Goal: Information Seeking & Learning: Learn about a topic

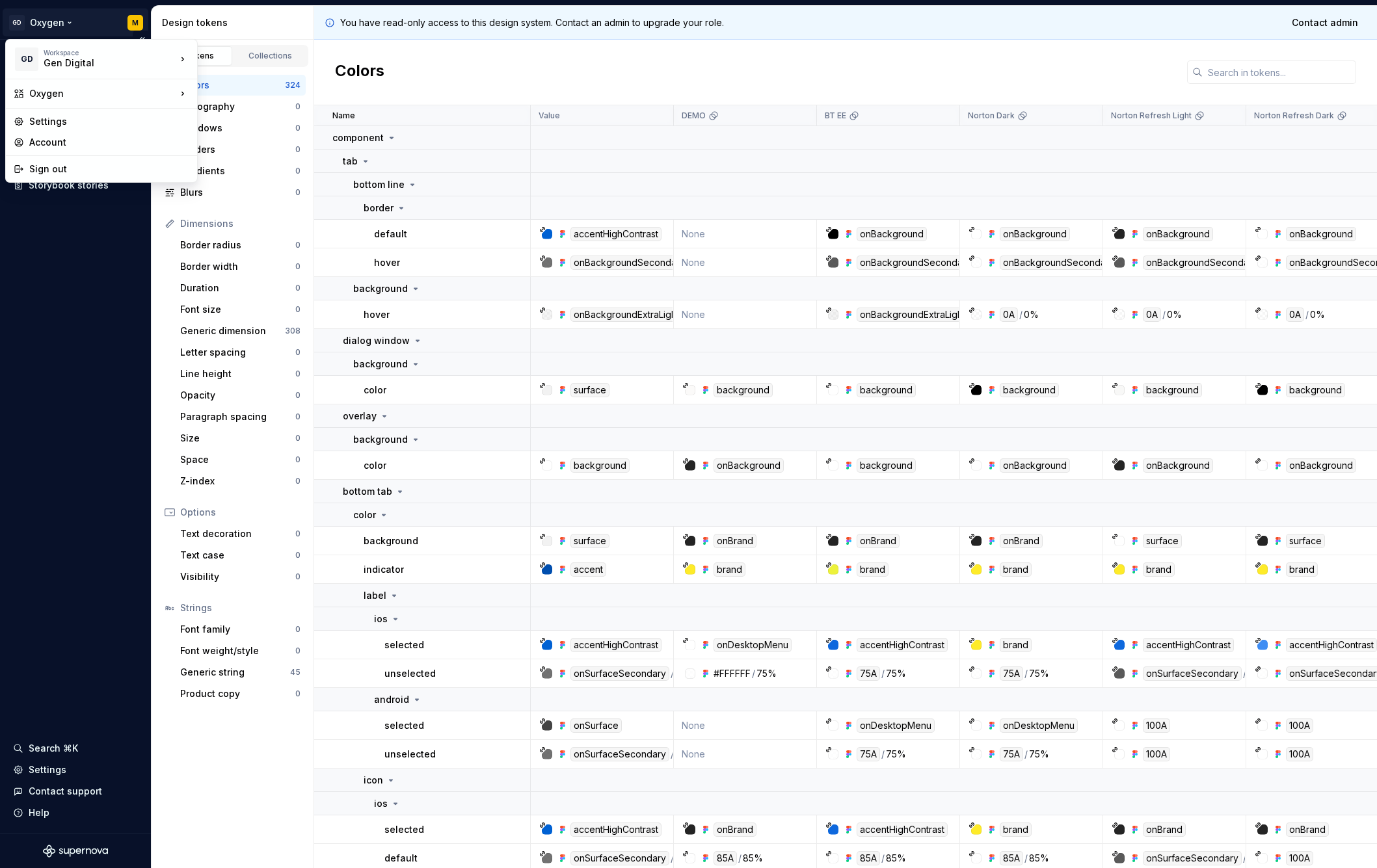
click at [132, 18] on html "GD Oxygen M Documentation Design system data Design tokens Components Assets St…" at bounding box center [688, 434] width 1377 height 868
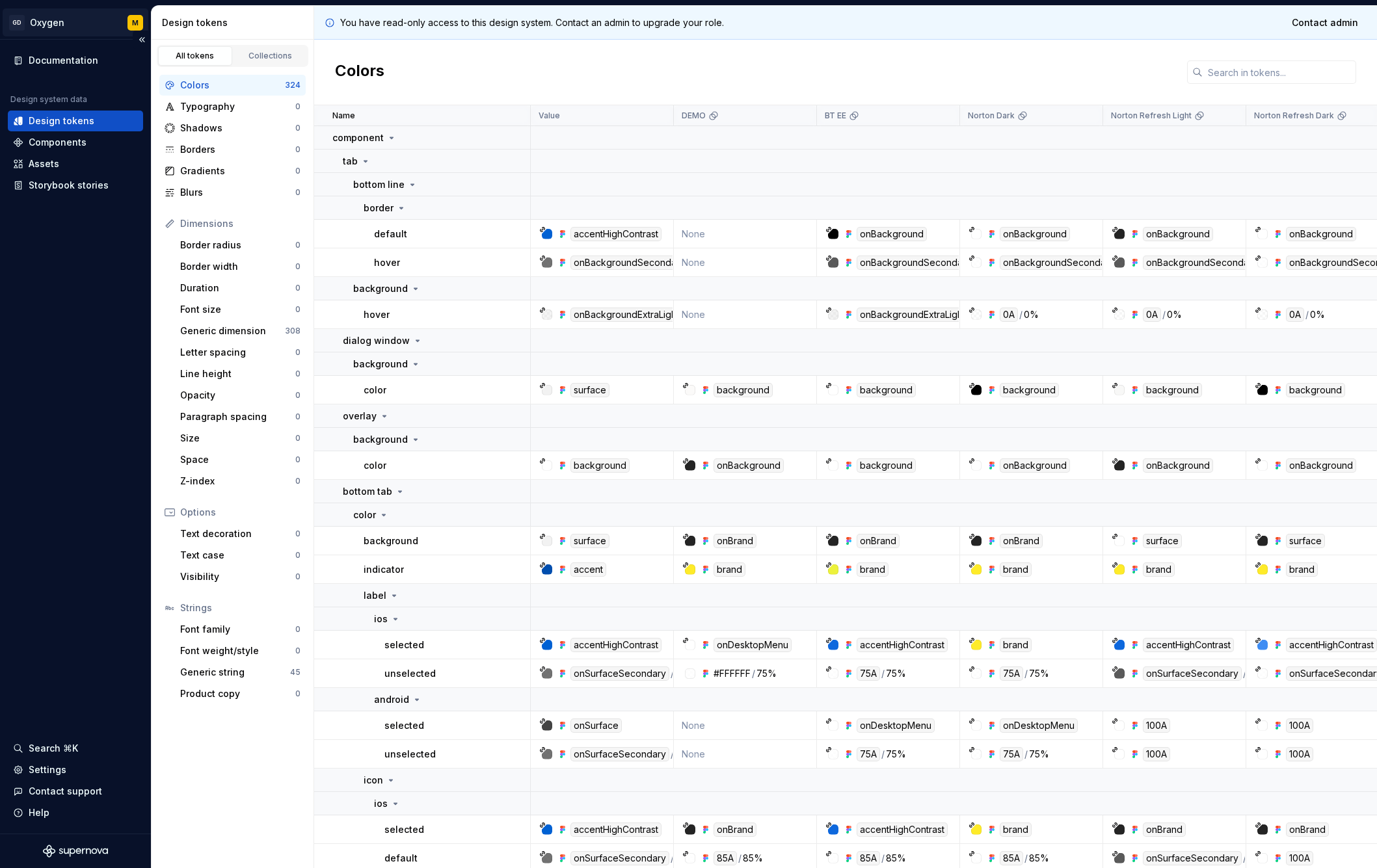
click at [134, 19] on html "GD Oxygen M Documentation Design system data Design tokens Components Assets St…" at bounding box center [688, 434] width 1377 height 868
click at [55, 767] on div "Settings" at bounding box center [47, 770] width 38 height 13
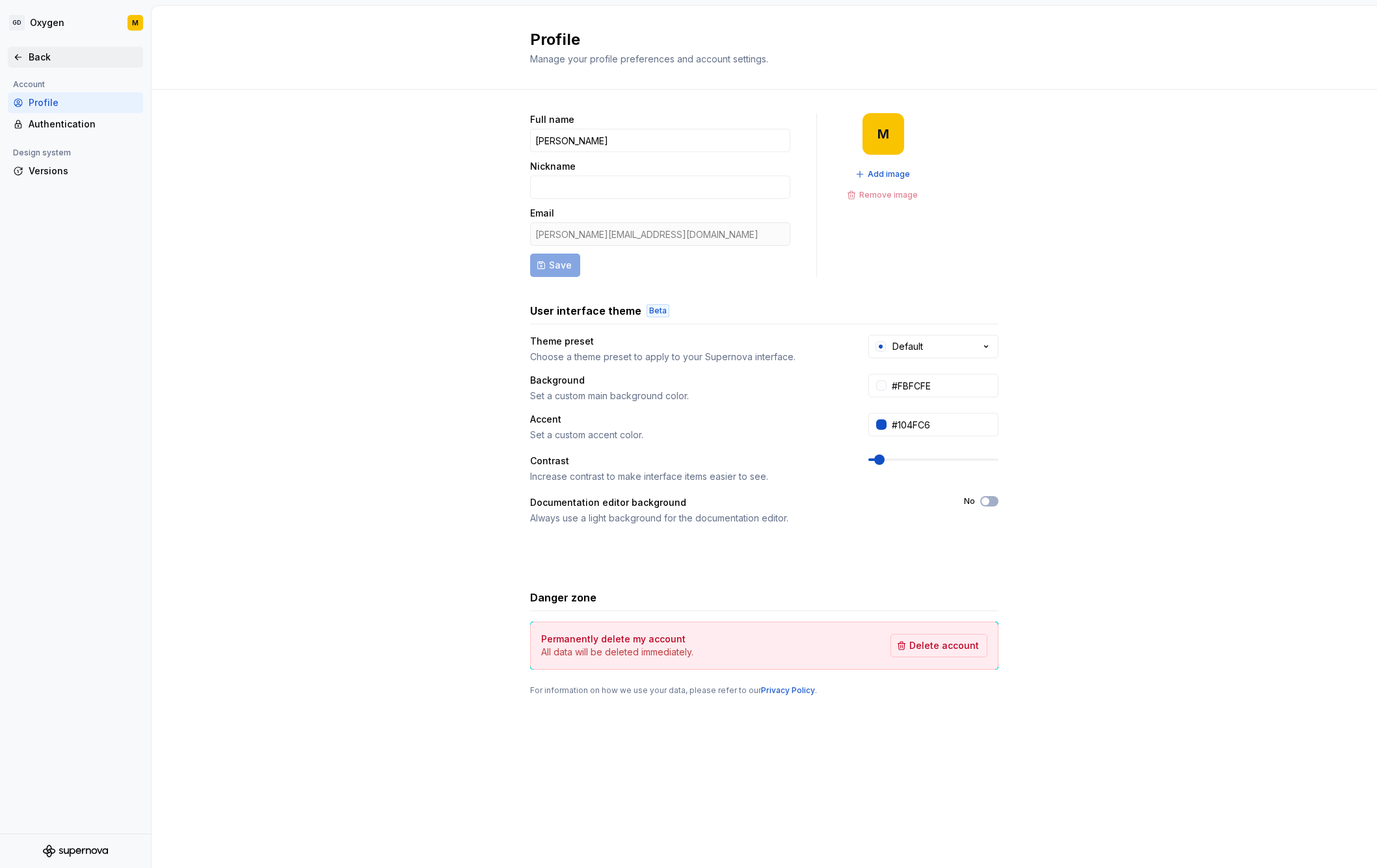
click at [33, 51] on div "Back" at bounding box center [83, 57] width 109 height 13
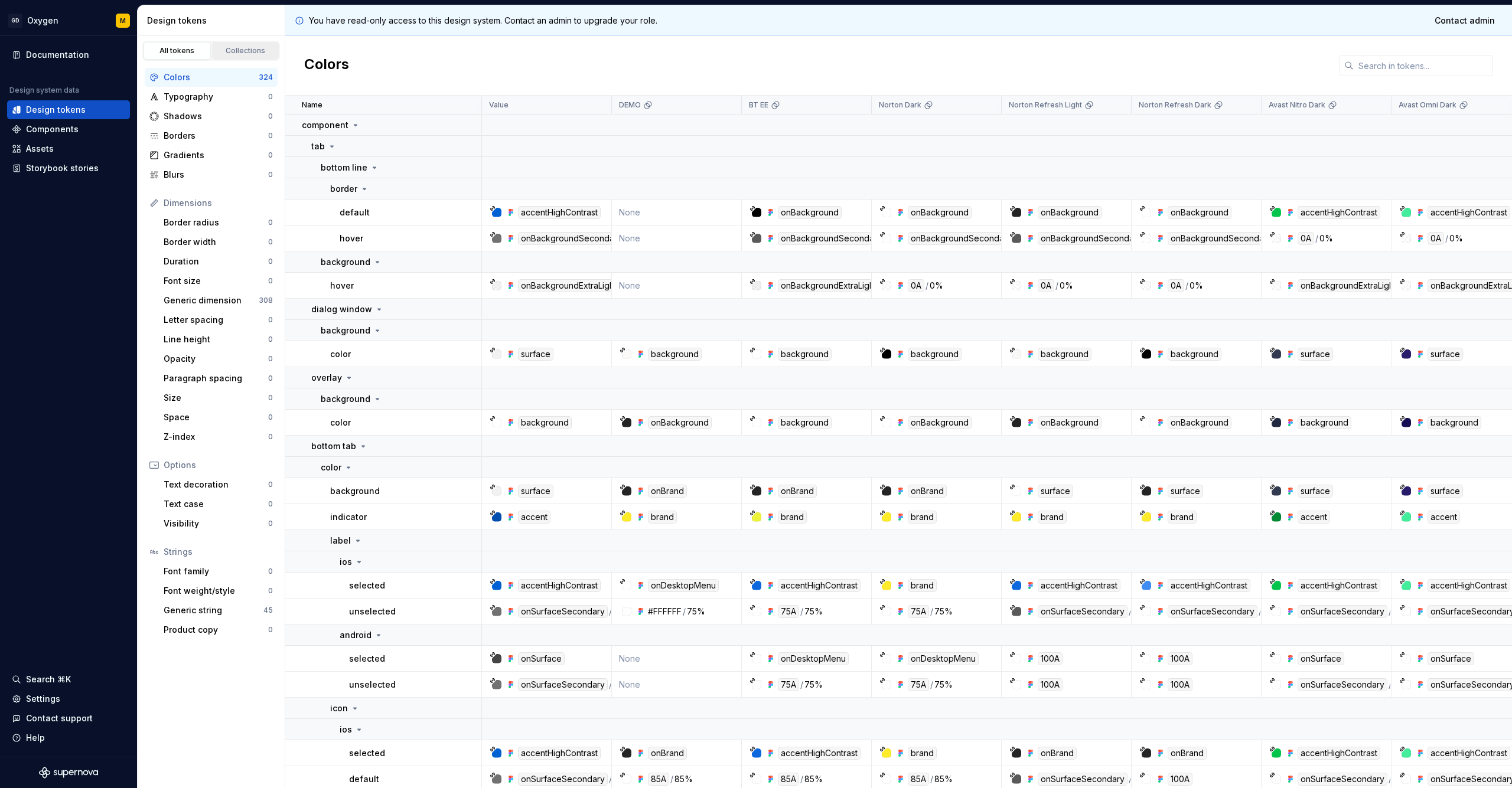
click at [246, 52] on div "Collections" at bounding box center [246, 51] width 59 height 9
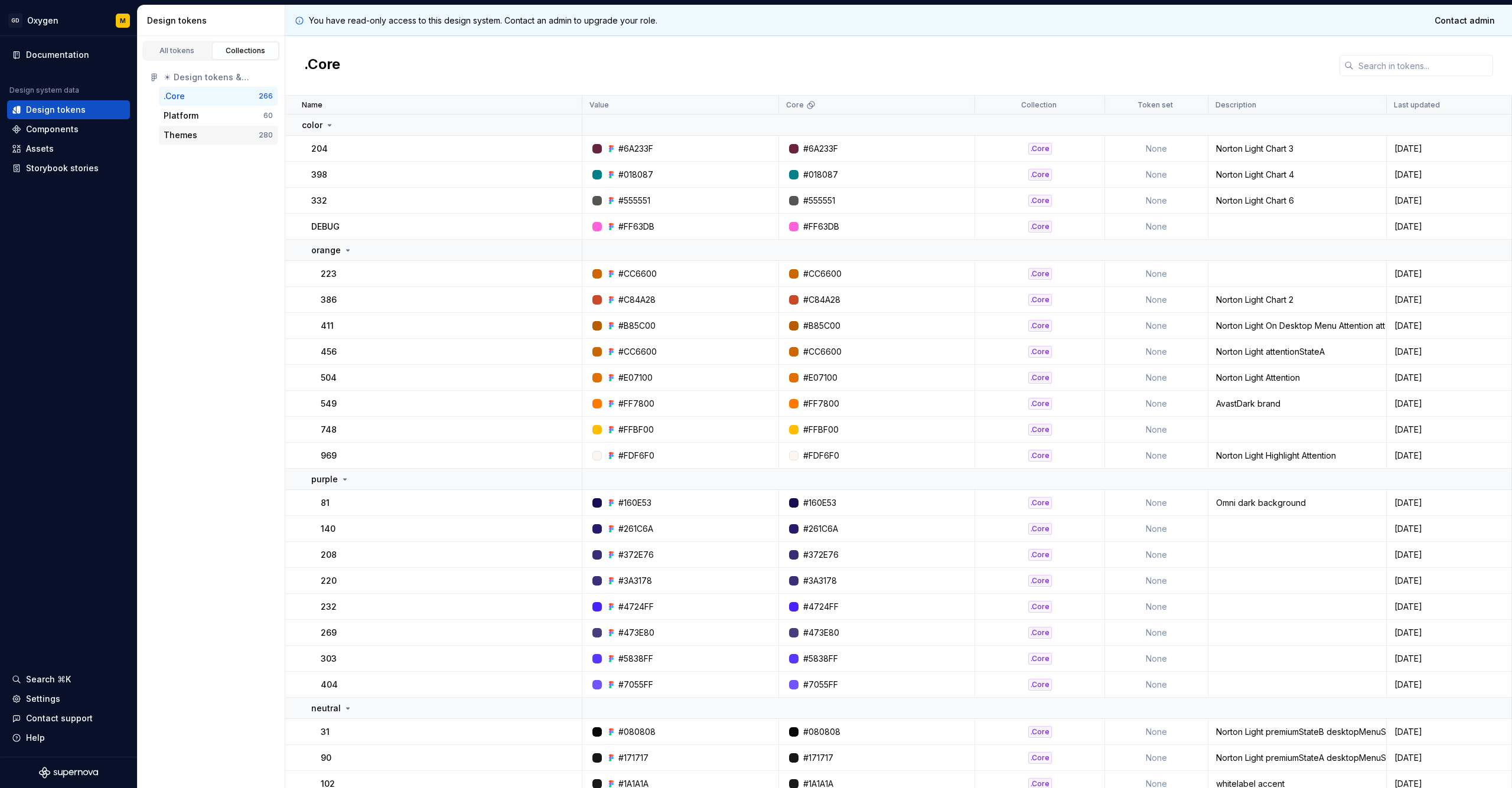
click at [206, 130] on div "Themes" at bounding box center [211, 135] width 95 height 12
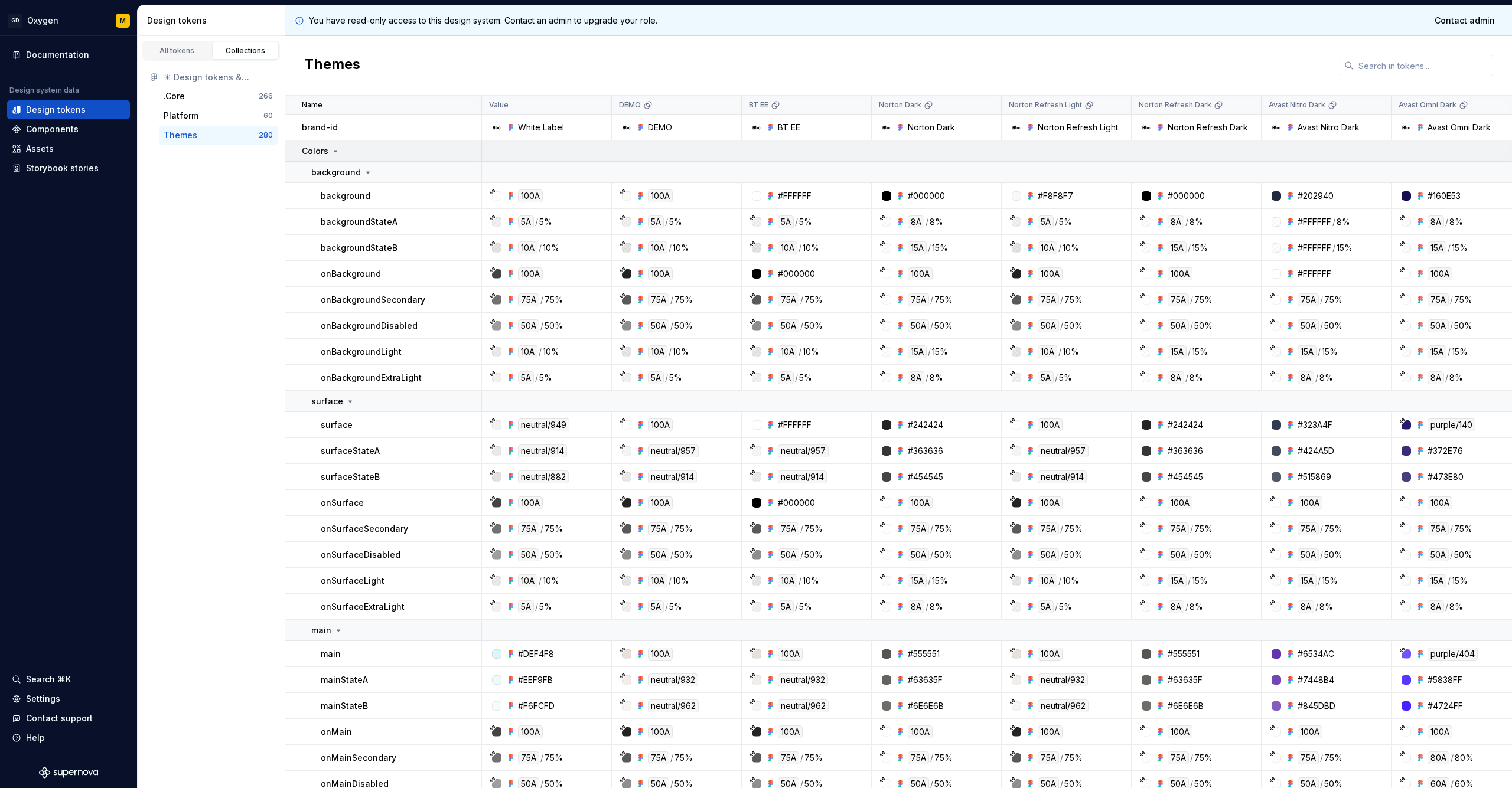
click at [336, 147] on icon at bounding box center [335, 150] width 9 height 9
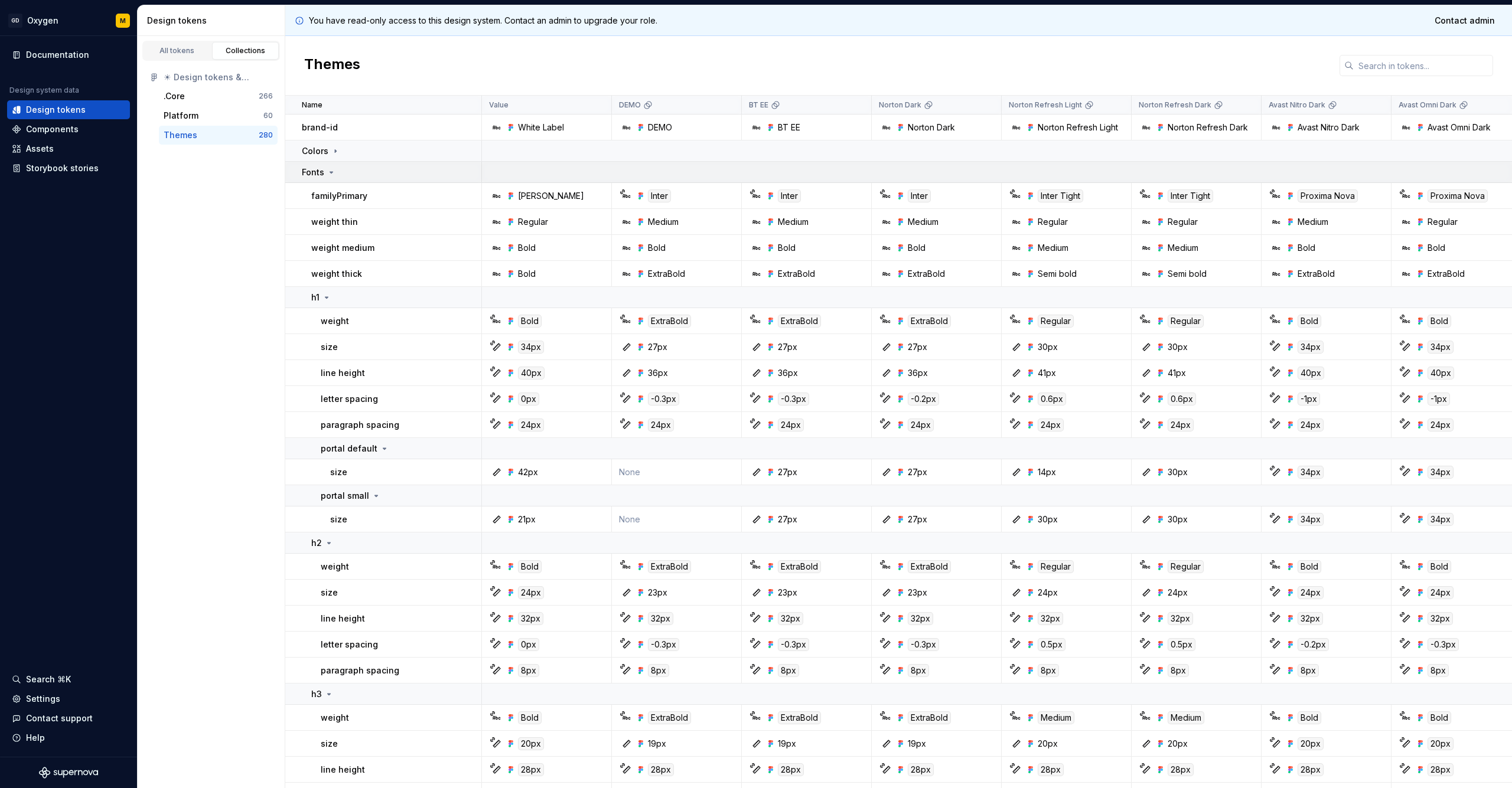
click at [333, 167] on div "Fonts" at bounding box center [318, 172] width 34 height 12
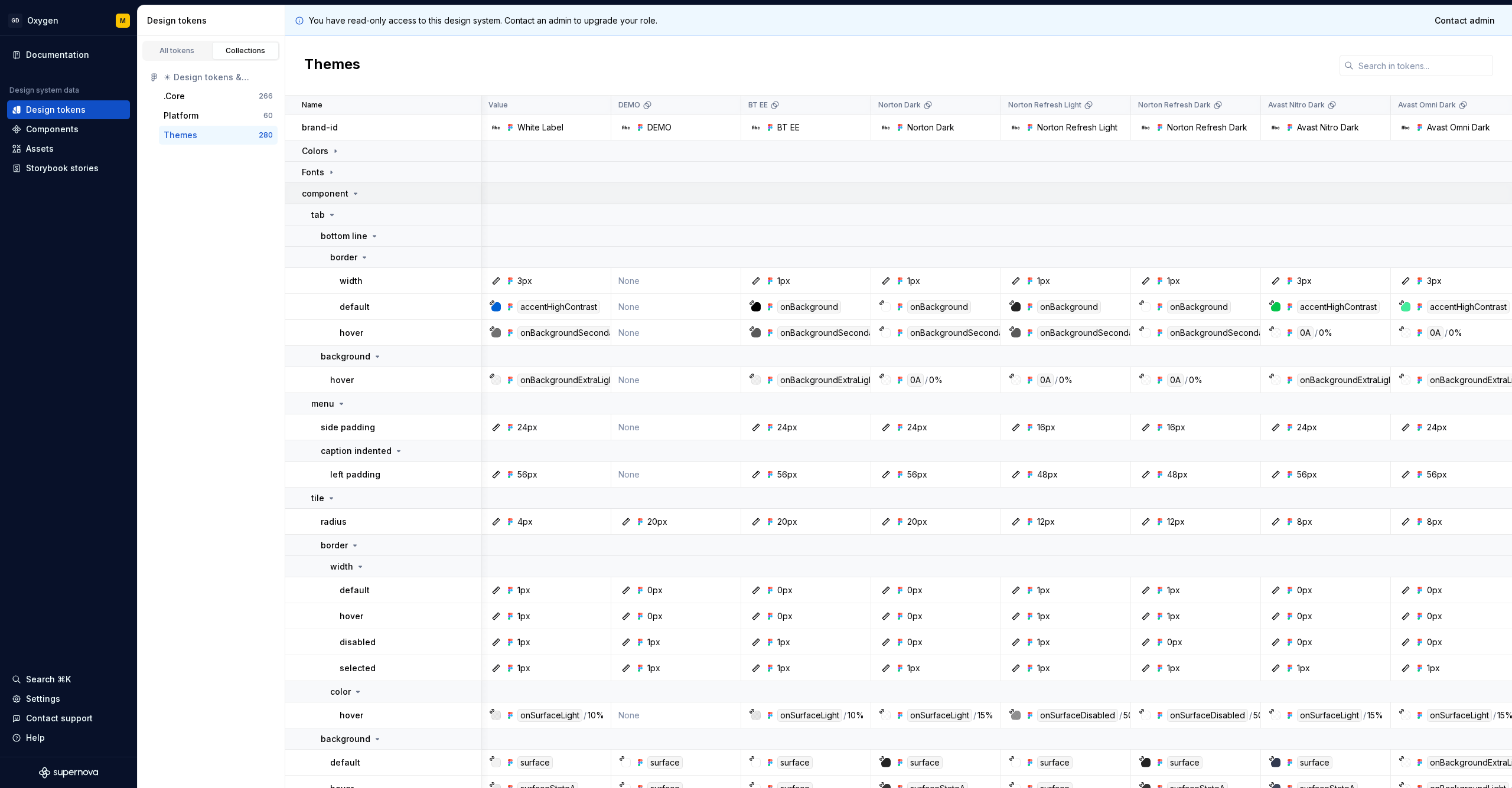
scroll to position [0, 1]
click at [168, 50] on div "All tokens" at bounding box center [177, 51] width 59 height 9
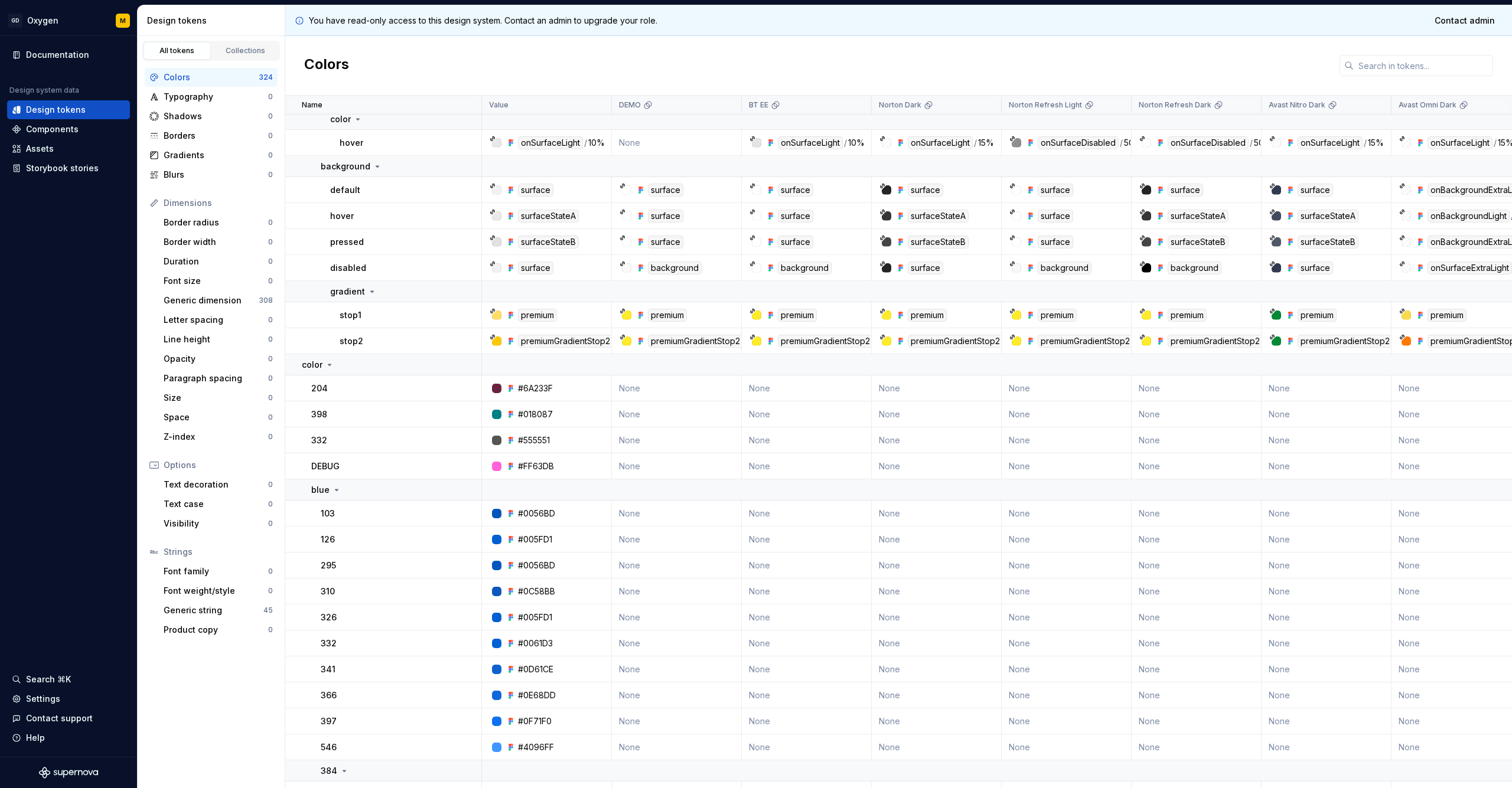
scroll to position [1854, 0]
click at [330, 365] on icon at bounding box center [329, 362] width 9 height 9
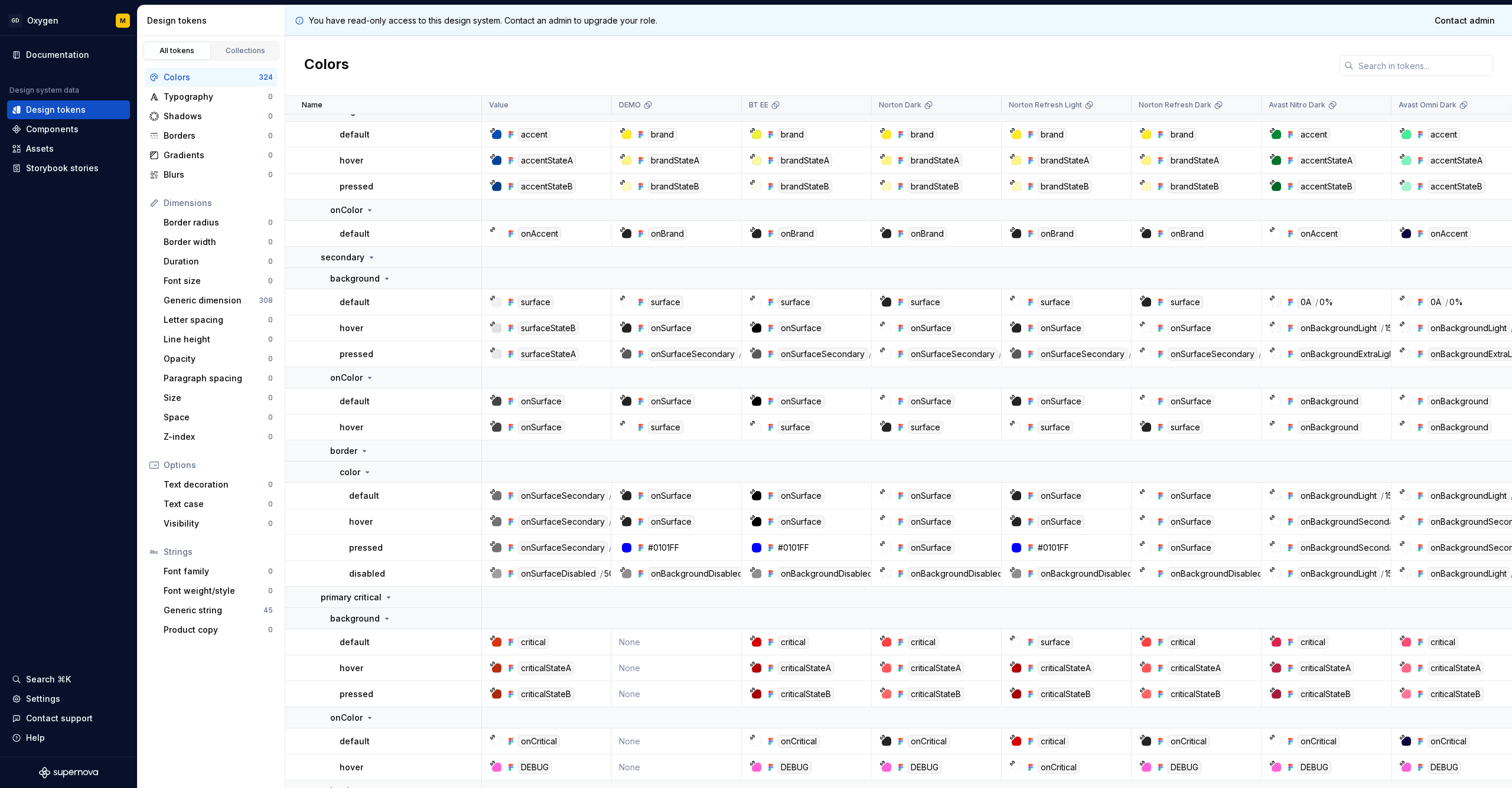
scroll to position [889, 0]
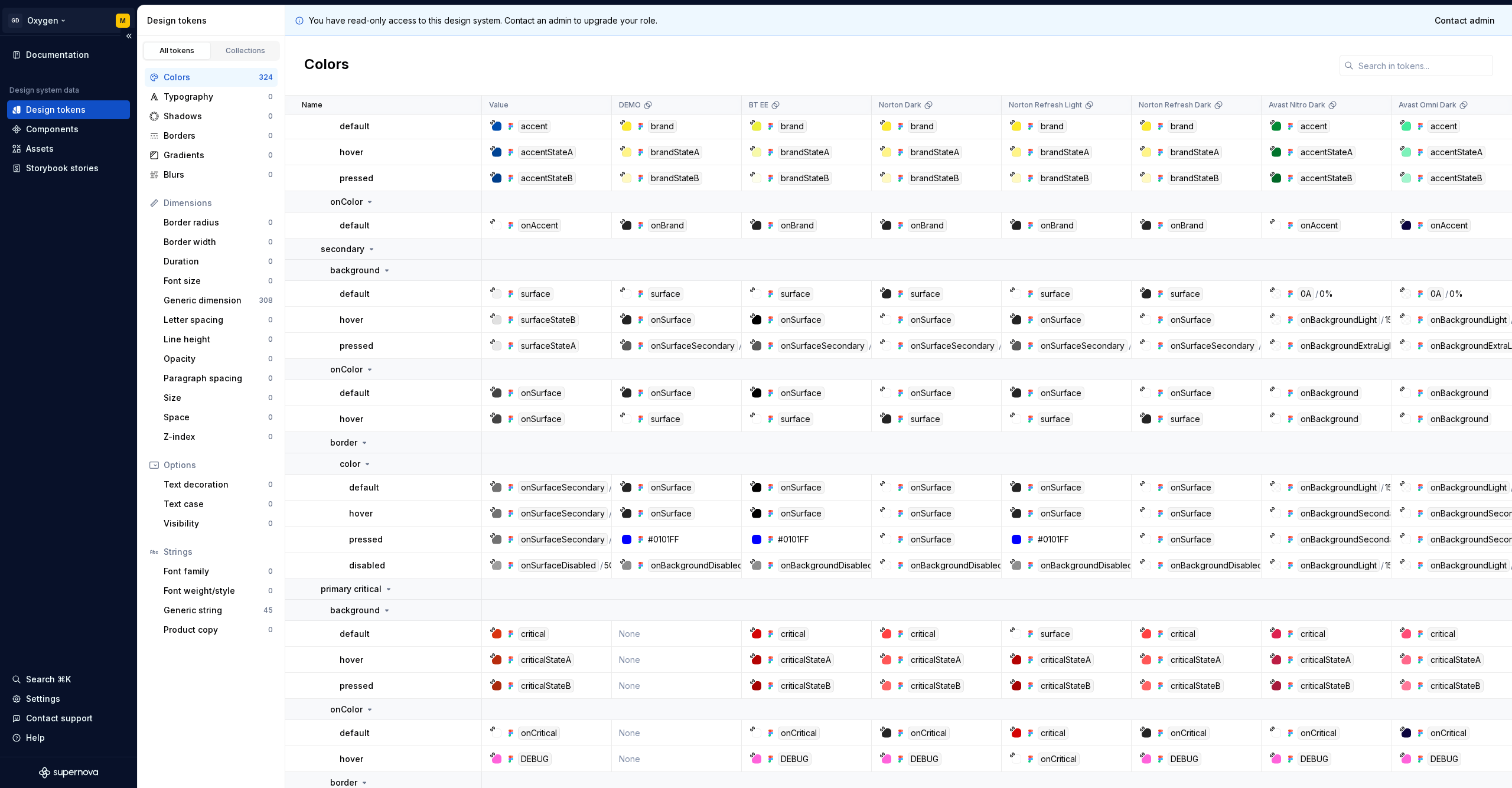
click at [91, 16] on html "GD Oxygen M Documentation Design system data Design tokens Components Assets St…" at bounding box center [756, 394] width 1512 height 788
click at [70, 263] on html "GD Oxygen M Documentation Design system data Design tokens Components Assets St…" at bounding box center [756, 394] width 1512 height 788
click at [213, 612] on div "Generic string" at bounding box center [214, 610] width 100 height 12
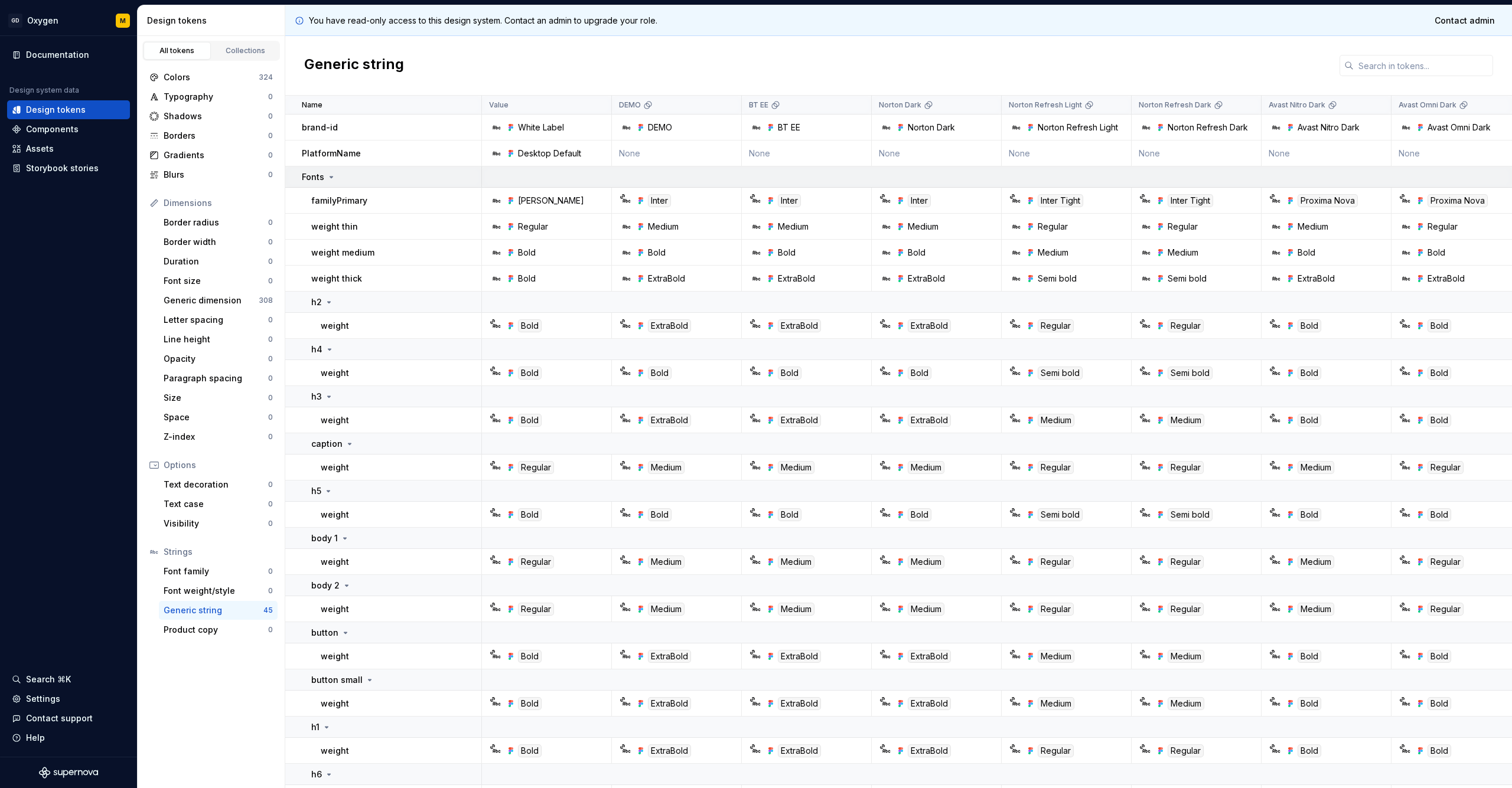
click at [328, 180] on icon at bounding box center [331, 176] width 9 height 9
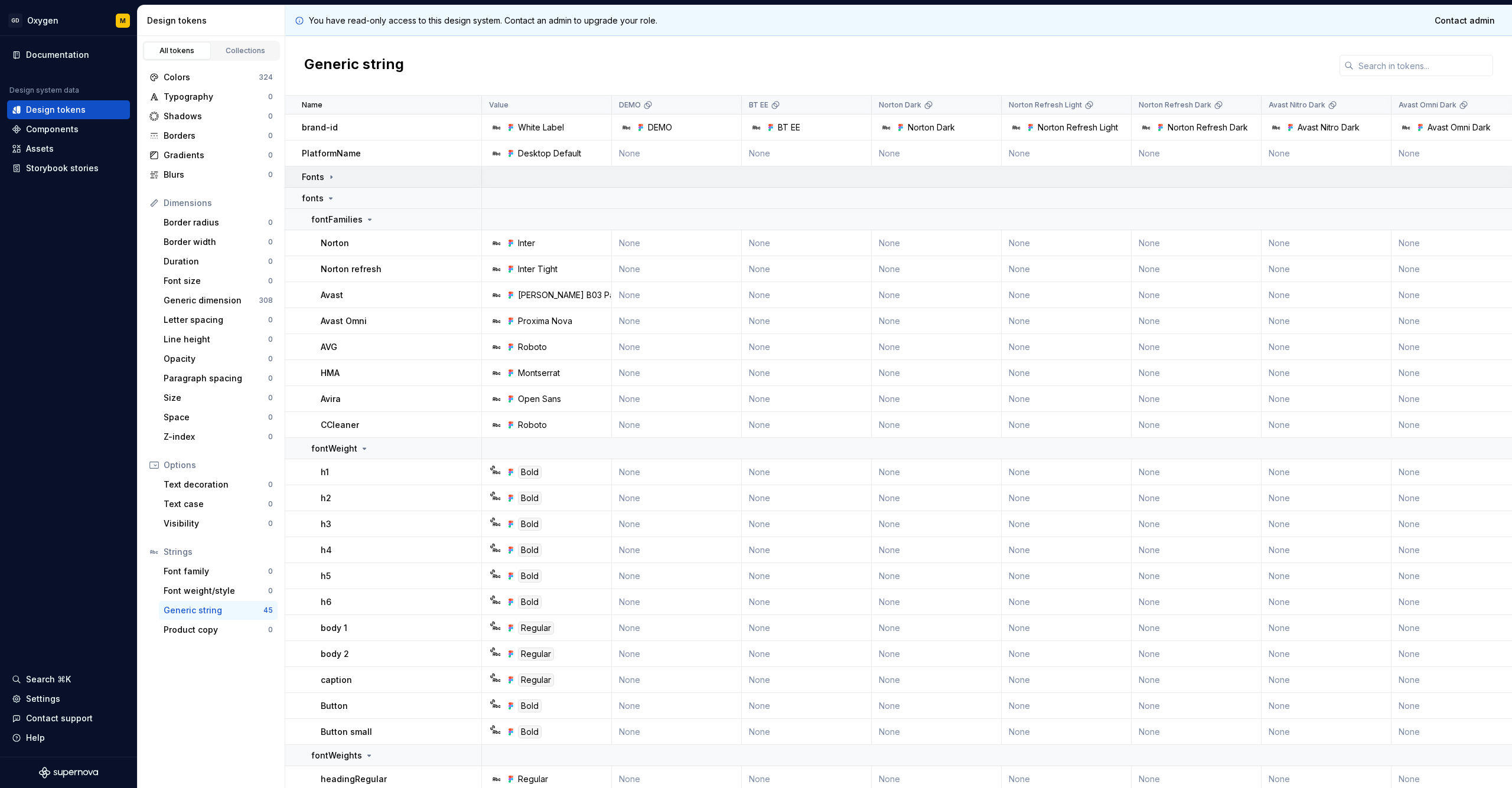
click at [331, 177] on icon at bounding box center [332, 177] width 1 height 3
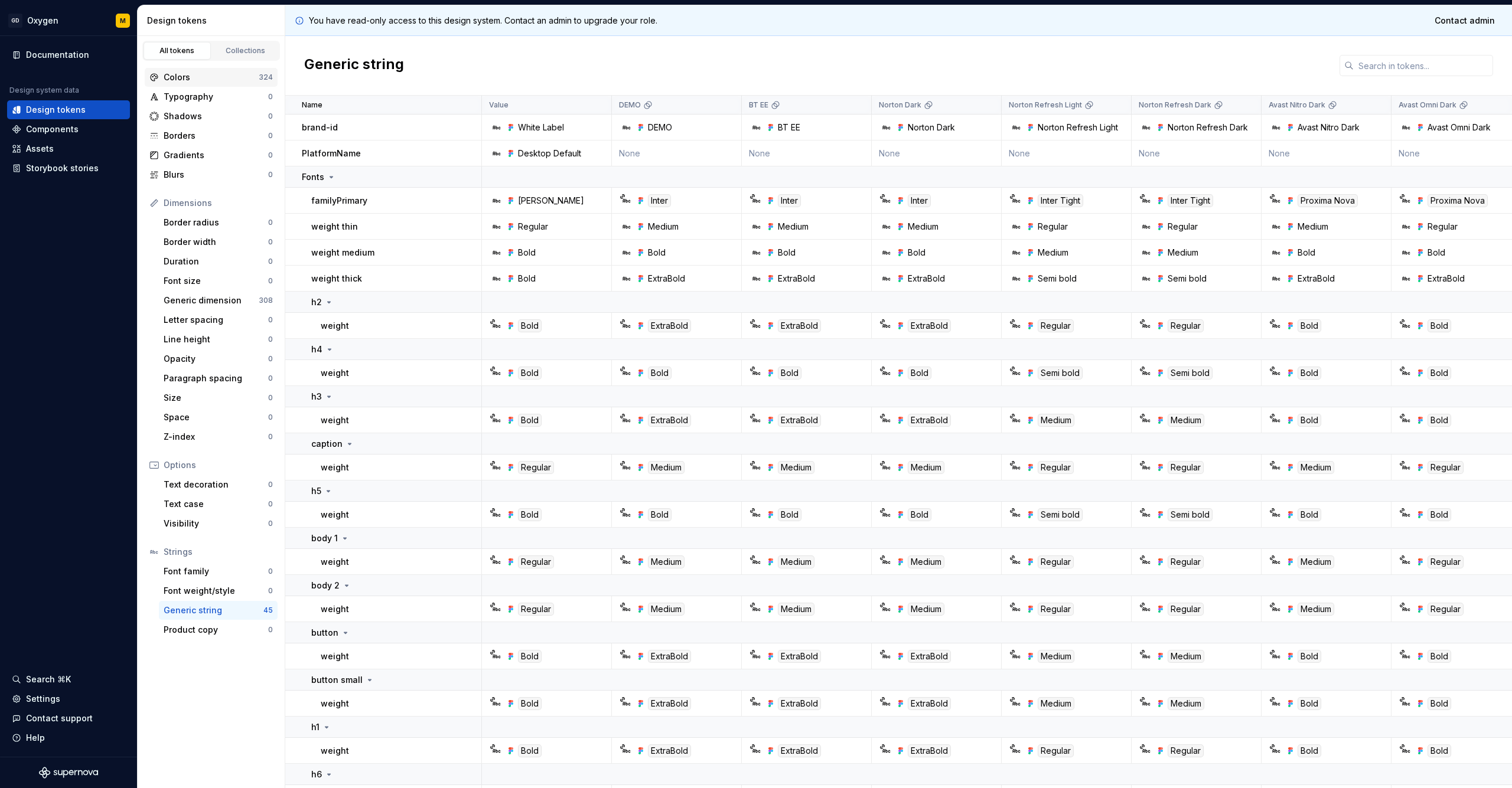
click at [188, 77] on div "Colors" at bounding box center [211, 77] width 95 height 12
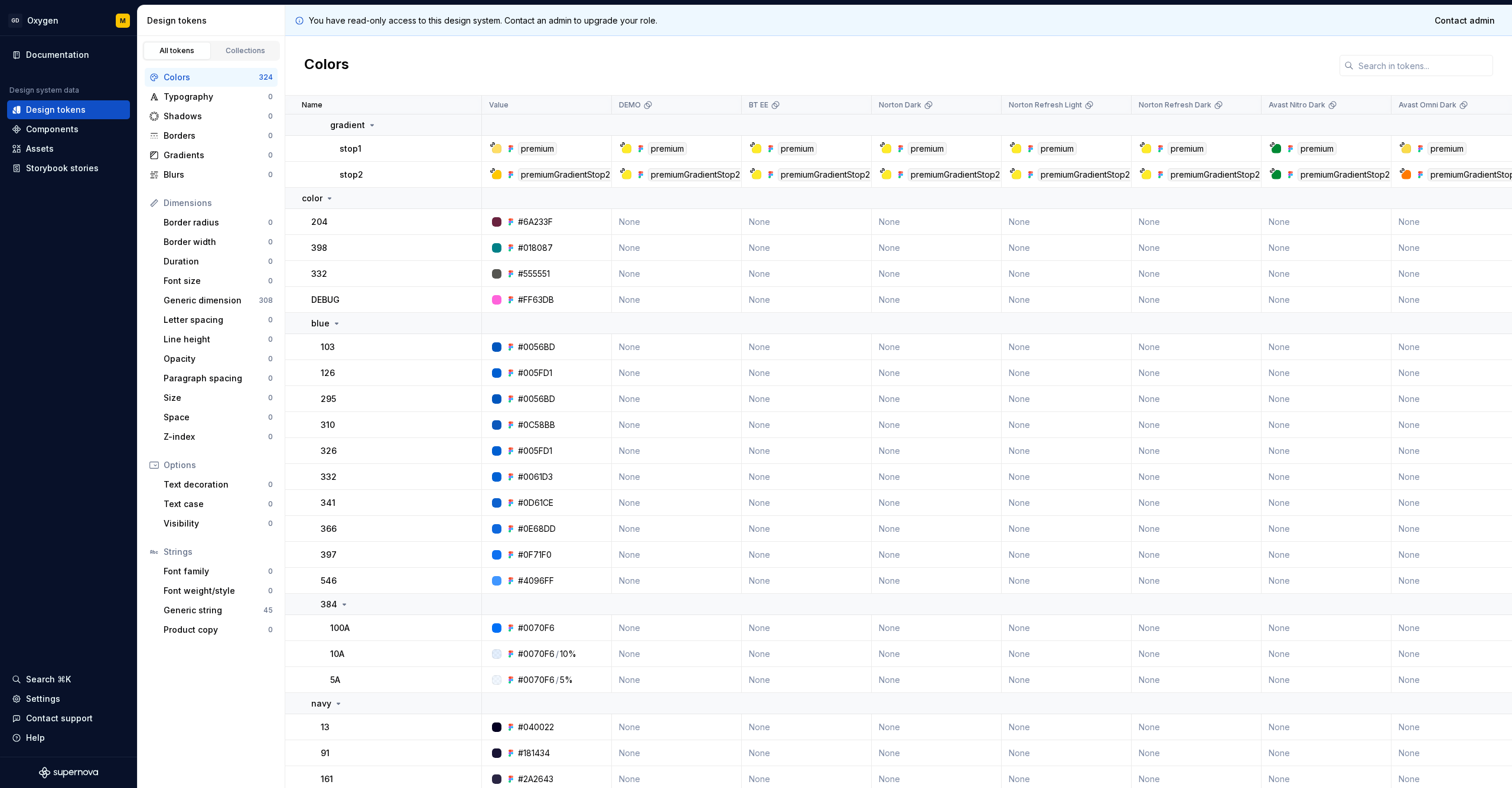
scroll to position [1627, 0]
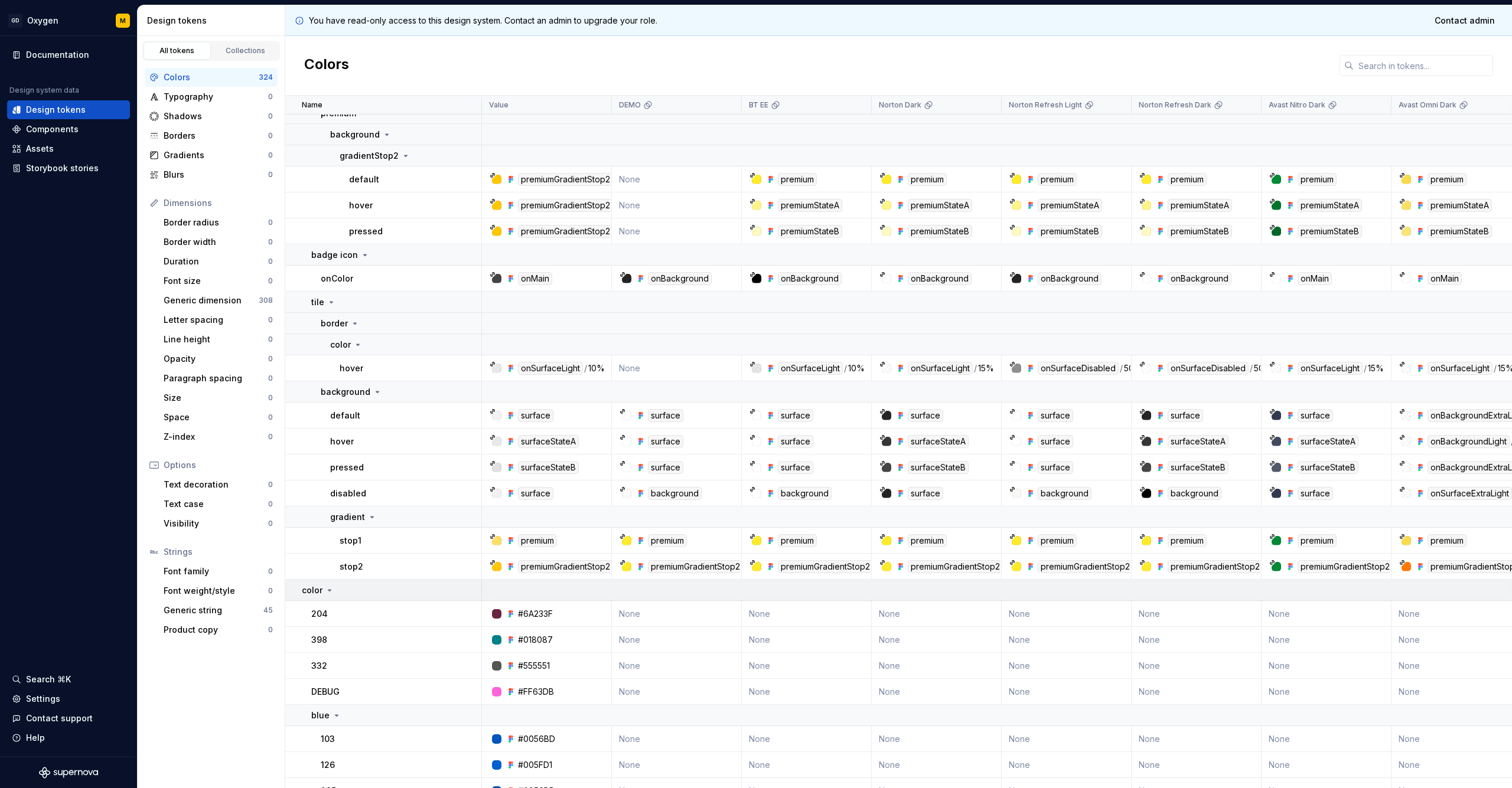
click at [330, 589] on icon at bounding box center [329, 590] width 9 height 9
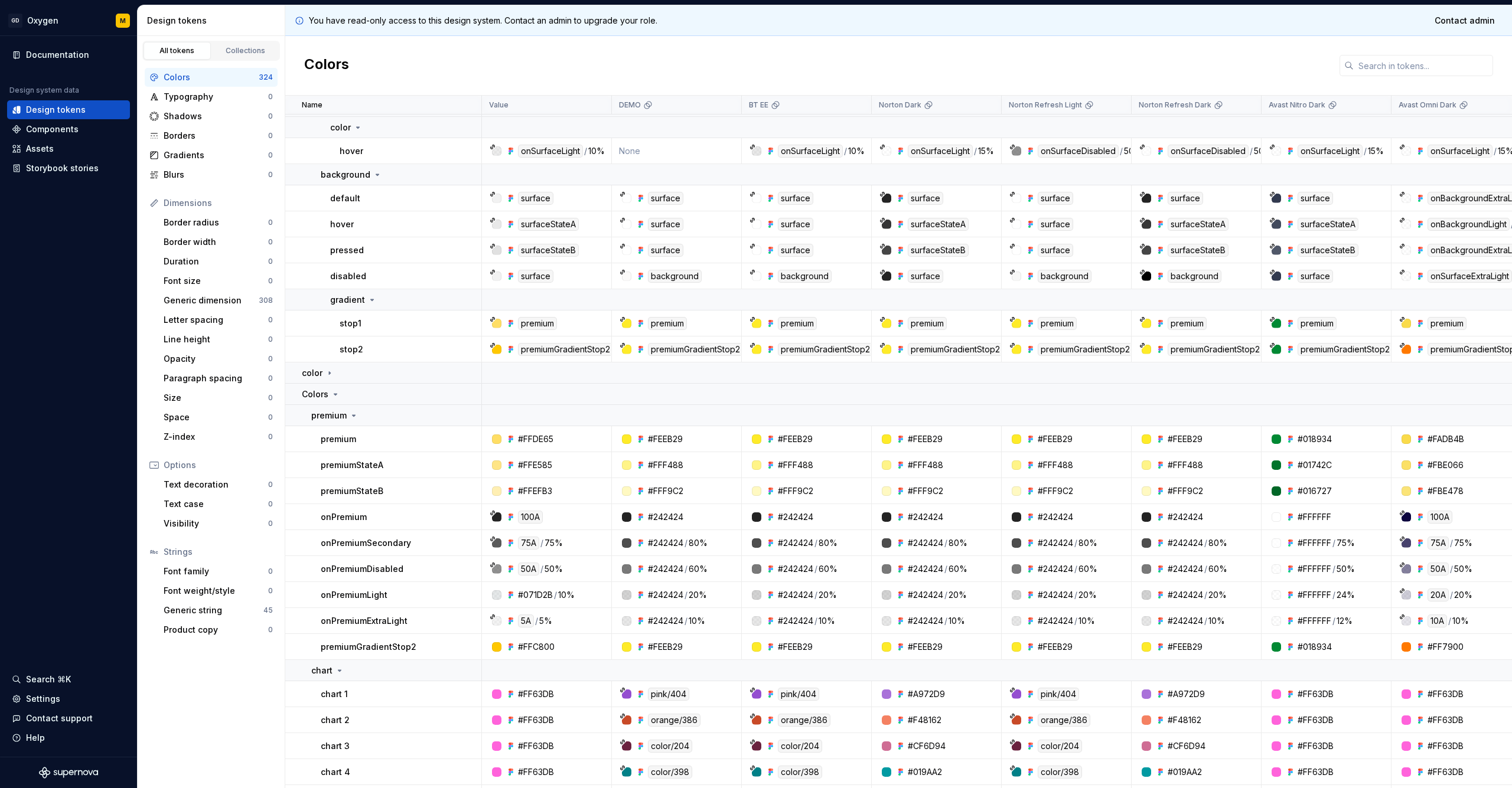
scroll to position [1849, 0]
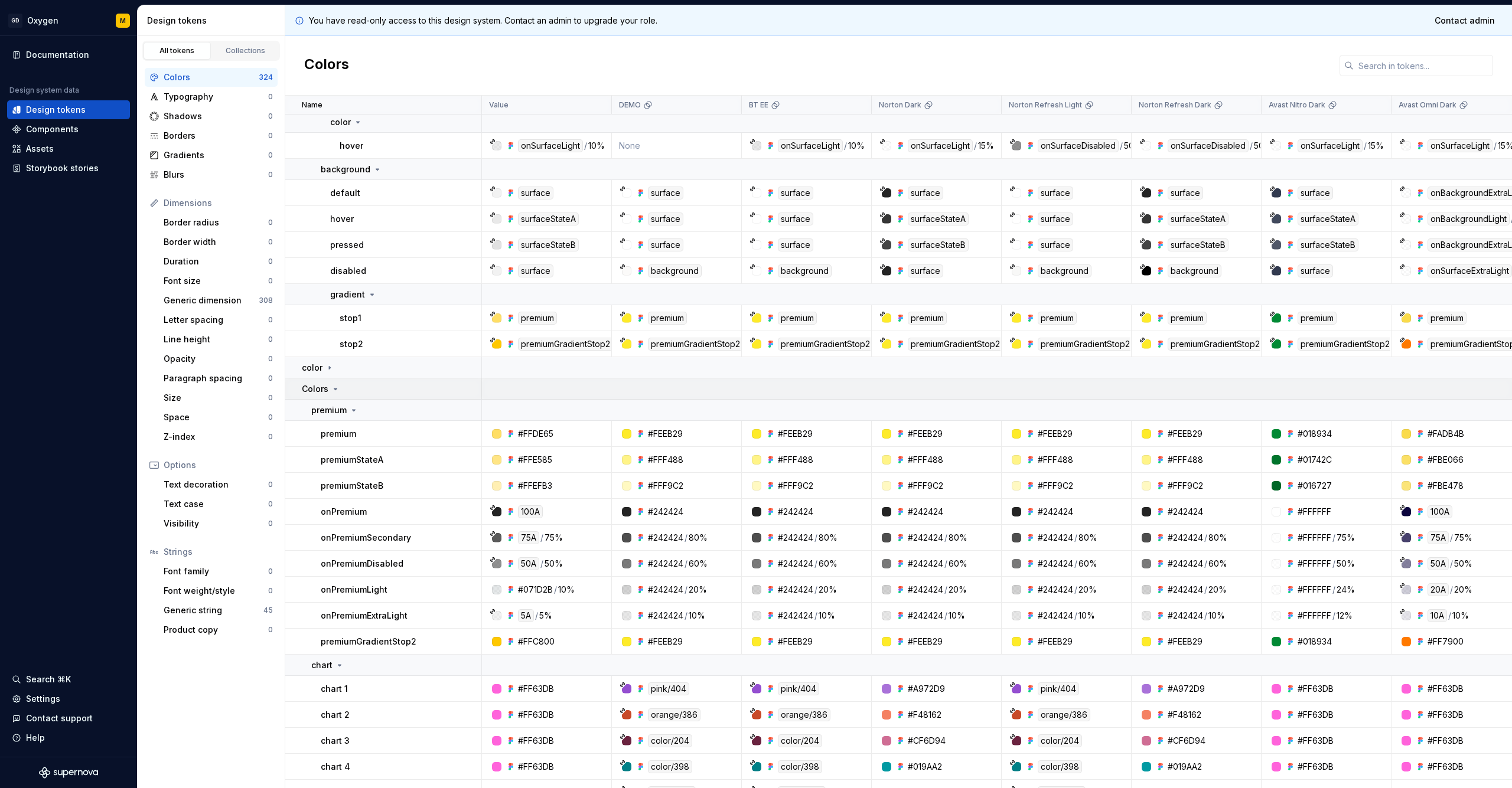
drag, startPoint x: 332, startPoint y: 390, endPoint x: 343, endPoint y: 393, distance: 11.4
click at [332, 390] on icon at bounding box center [335, 388] width 9 height 9
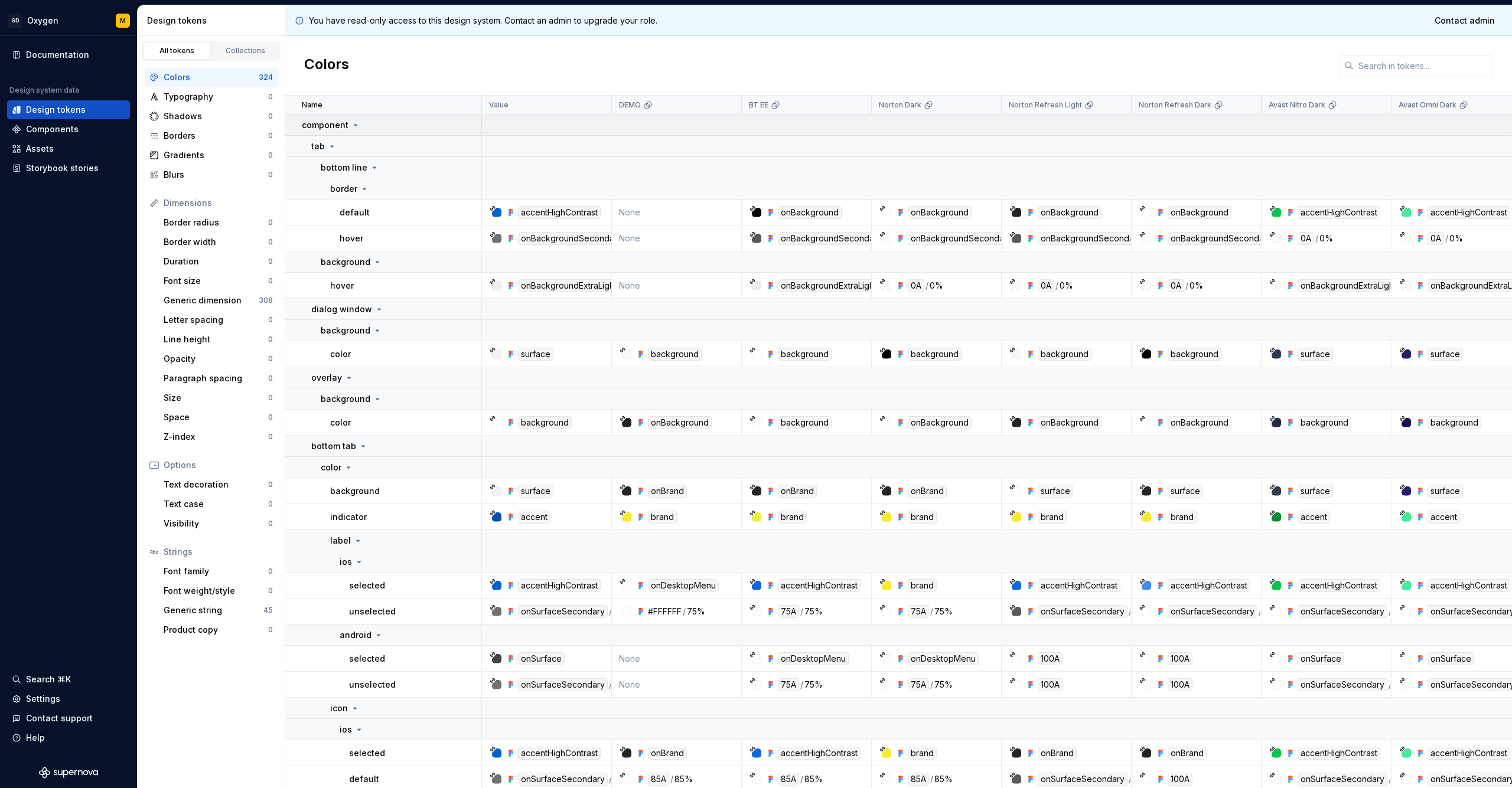
scroll to position [0, 0]
click at [468, 70] on div "Colors" at bounding box center [899, 65] width 1227 height 60
drag, startPoint x: 411, startPoint y: 65, endPoint x: 415, endPoint y: 74, distance: 9.8
click at [411, 65] on div "Colors" at bounding box center [899, 65] width 1227 height 60
click at [405, 64] on div "Colors" at bounding box center [899, 65] width 1227 height 60
